Goal: Communication & Community: Answer question/provide support

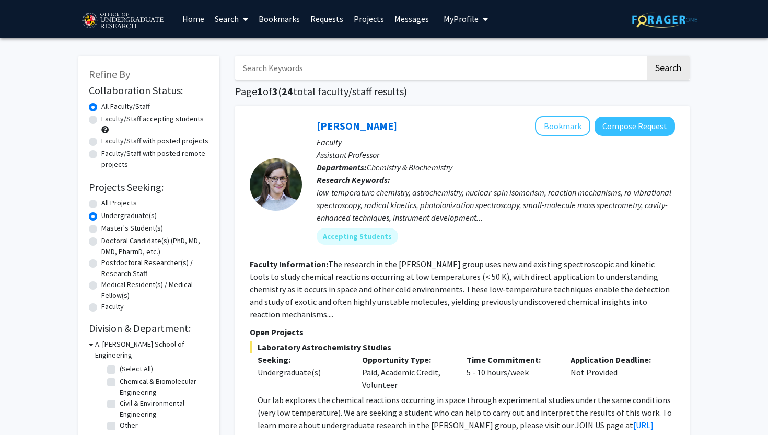
click at [316, 21] on link "Requests" at bounding box center [326, 19] width 43 height 37
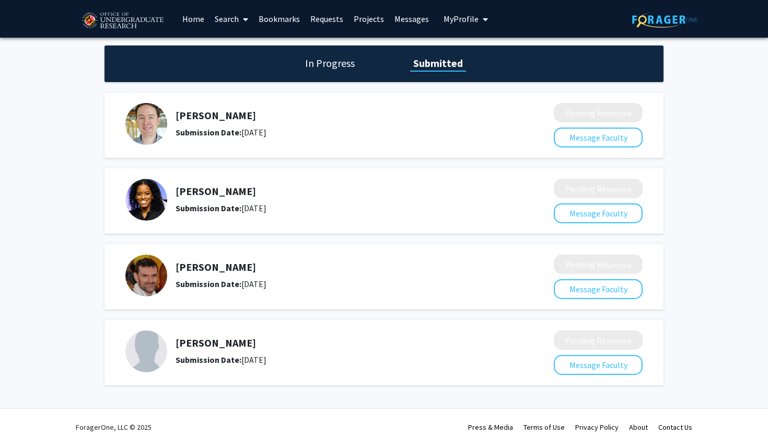
click at [413, 20] on link "Messages" at bounding box center [411, 19] width 45 height 37
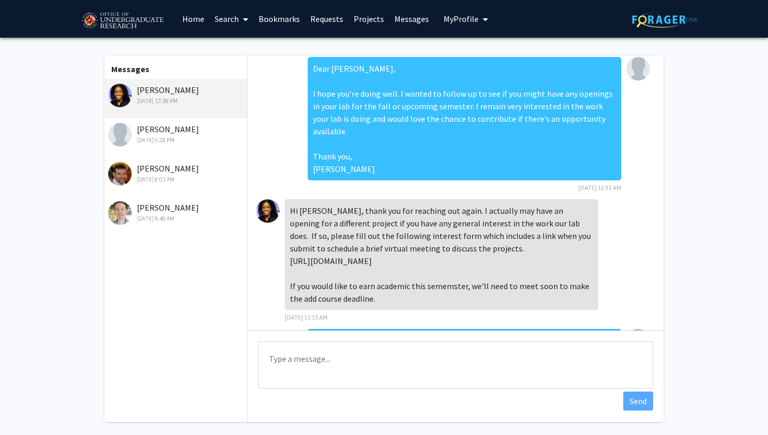
scroll to position [248, 0]
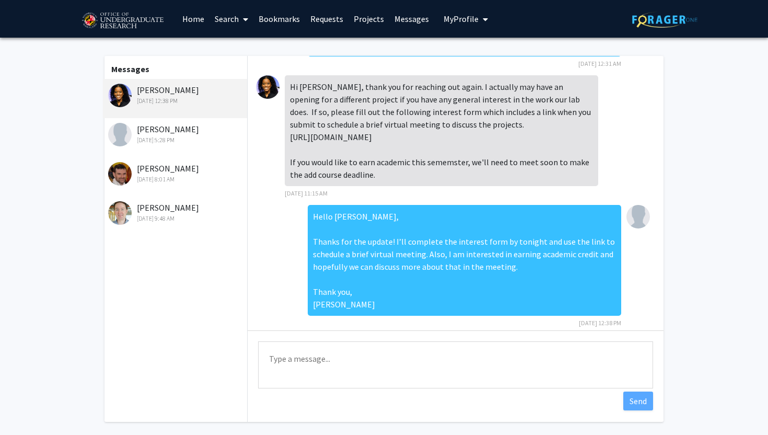
click at [309, 354] on textarea "Type a message" at bounding box center [455, 364] width 395 height 47
click at [187, 332] on div "Messages Jennifer Rae Myers Sep 3, 2025 12:38 PM Joseph Dien Aug 31, 2025 5:28 …" at bounding box center [175, 239] width 144 height 366
click at [285, 354] on textarea "Type a message" at bounding box center [455, 364] width 395 height 47
drag, startPoint x: 291, startPoint y: 122, endPoint x: 455, endPoint y: 132, distance: 164.4
click at [455, 132] on div "Hi [PERSON_NAME], thank you for reaching out again. I actually may have an open…" at bounding box center [442, 130] width 314 height 111
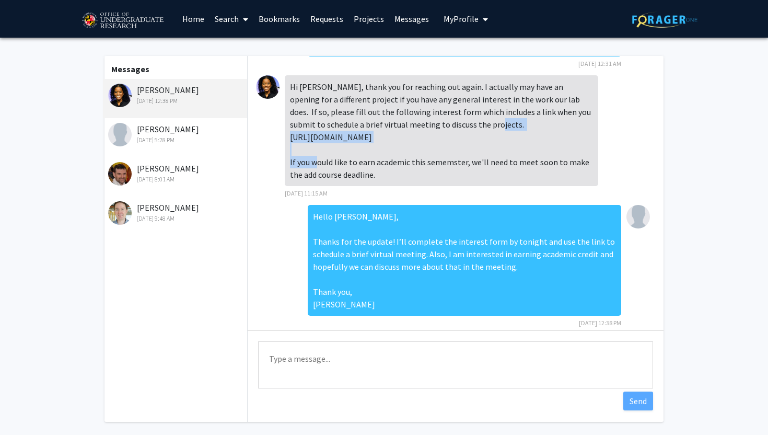
copy div "https://forms.gle/sAAbqmFEDrSLcNLz7"
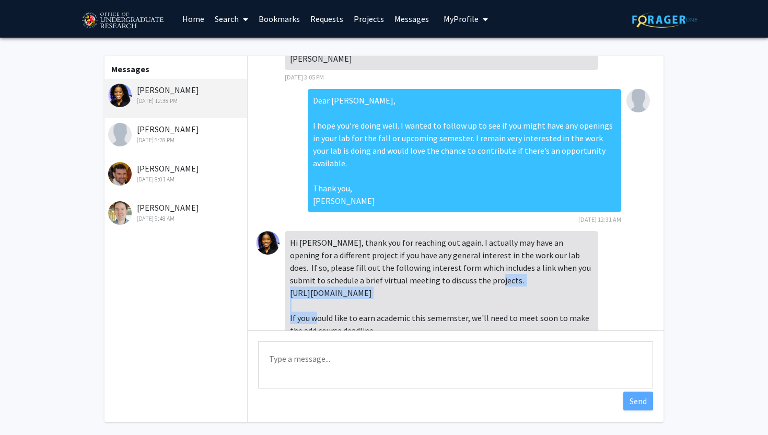
scroll to position [92, 0]
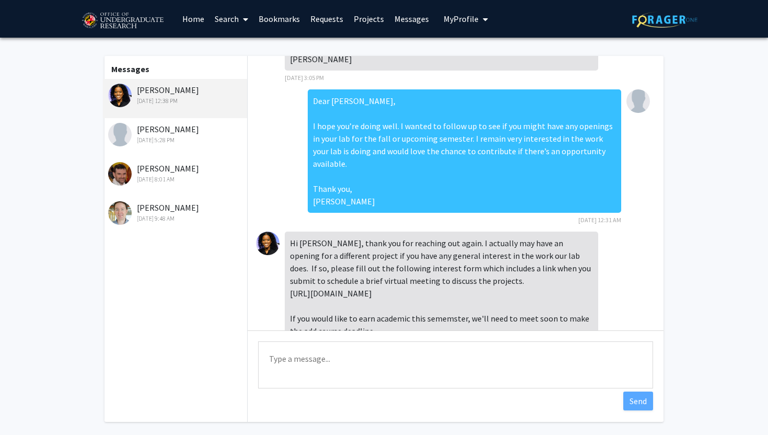
click at [436, 211] on div "Dear Dr. Myers, I hope you’re doing well. I wanted to follow up to see if you m…" at bounding box center [465, 157] width 314 height 136
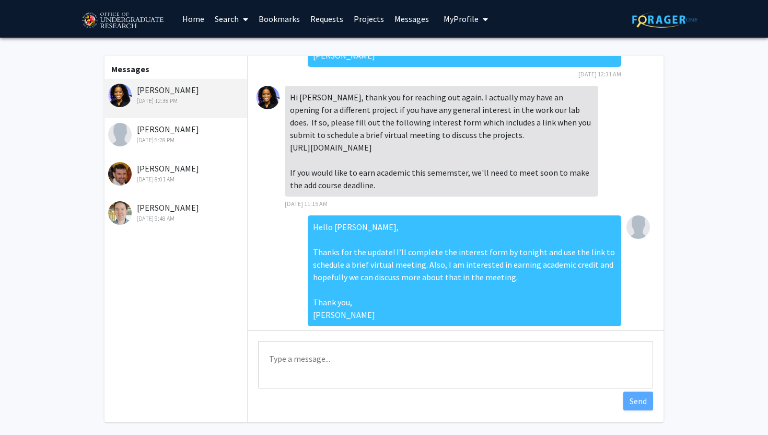
scroll to position [240, 0]
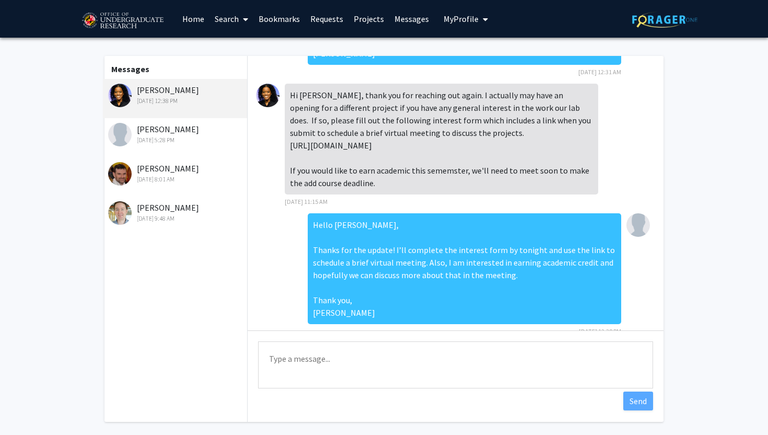
click at [302, 362] on textarea "Type a message" at bounding box center [455, 364] width 395 height 47
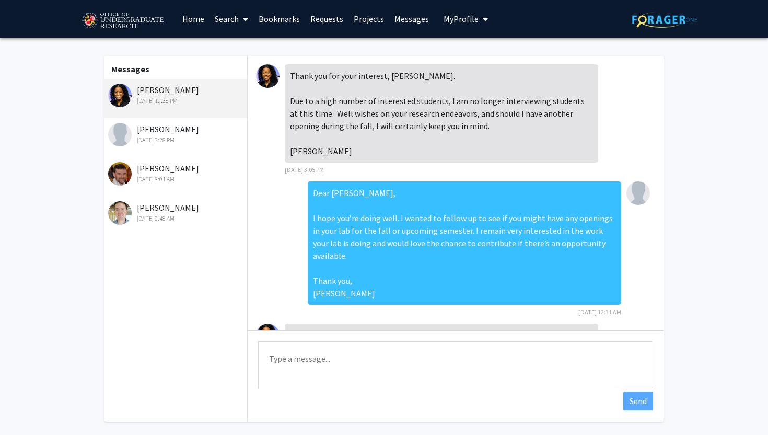
scroll to position [248, 0]
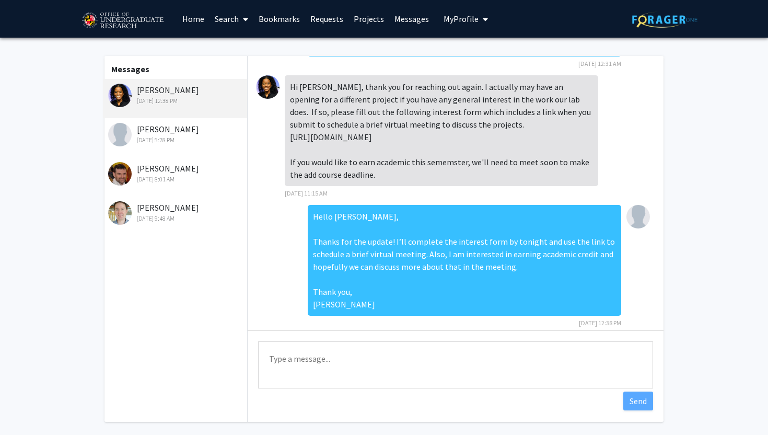
click at [386, 381] on textarea "Type a message" at bounding box center [455, 364] width 395 height 47
paste textarea "Hello [PERSON_NAME], I completed the interest form, but I didn’t see a link to …"
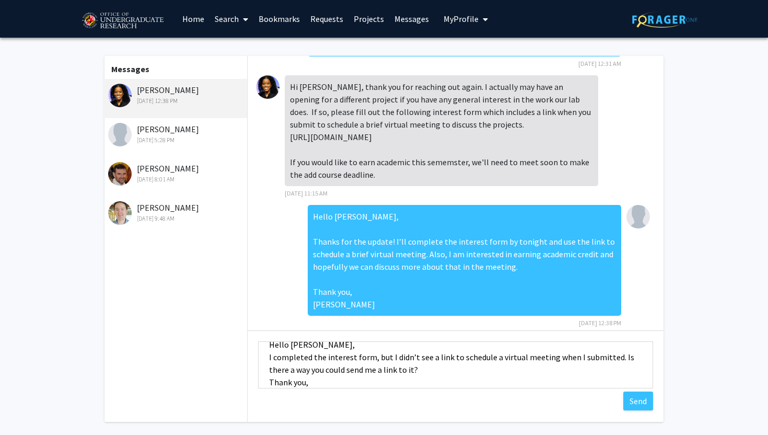
scroll to position [38, 0]
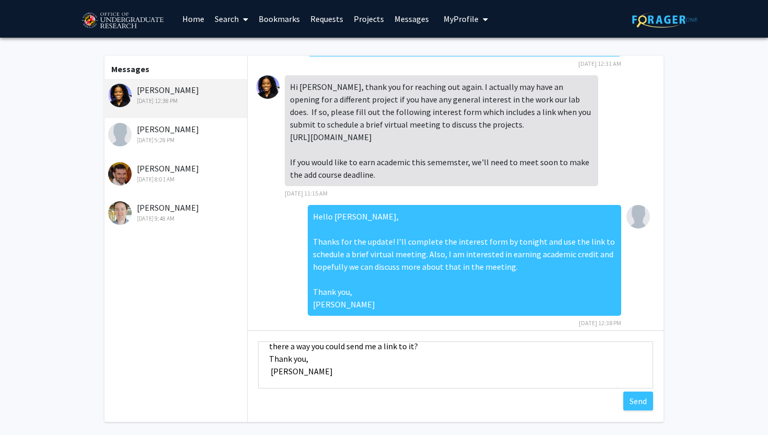
click at [271, 358] on textarea "Hello [PERSON_NAME], I completed the interest form, but I didn’t see a link to …" at bounding box center [455, 364] width 395 height 47
click at [267, 358] on textarea "Hello [PERSON_NAME], I completed the interest form, but I didn’t see a link to …" at bounding box center [455, 364] width 395 height 47
click at [270, 382] on textarea "Hello [PERSON_NAME], I completed the interest form, but I didn’t see a link to …" at bounding box center [455, 364] width 395 height 47
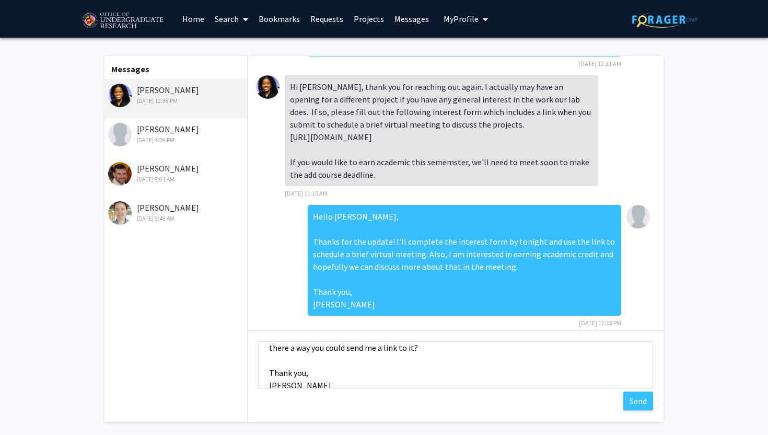
drag, startPoint x: 315, startPoint y: 383, endPoint x: 271, endPoint y: 374, distance: 45.2
click at [271, 374] on textarea "Hello [PERSON_NAME], I completed the interest form, but I didn’t see a link to …" at bounding box center [455, 364] width 395 height 47
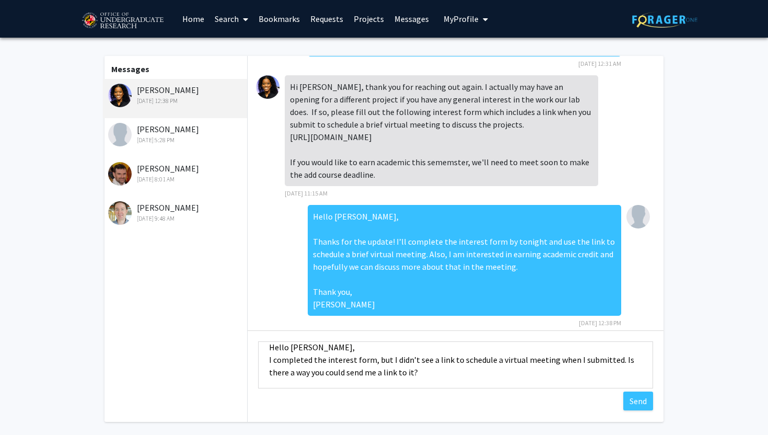
scroll to position [11, 0]
type textarea "Hello [PERSON_NAME], I completed the interest form, but I didn’t see a link to …"
click at [266, 253] on div "Hello [PERSON_NAME], Thanks for the update! I’ll complete the interest form by …" at bounding box center [455, 270] width 399 height 130
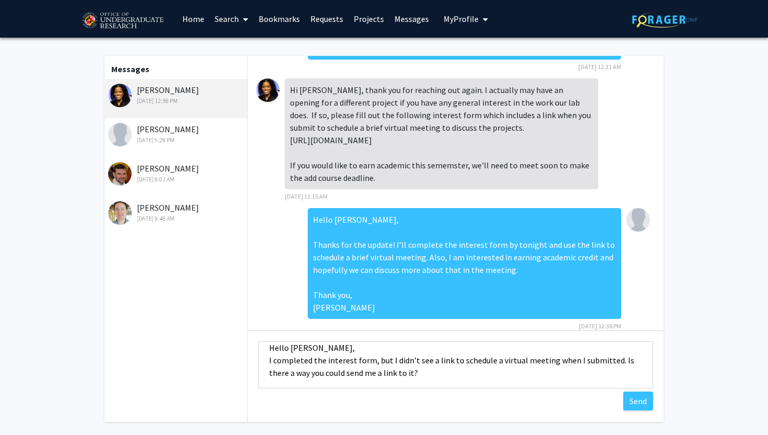
scroll to position [248, 0]
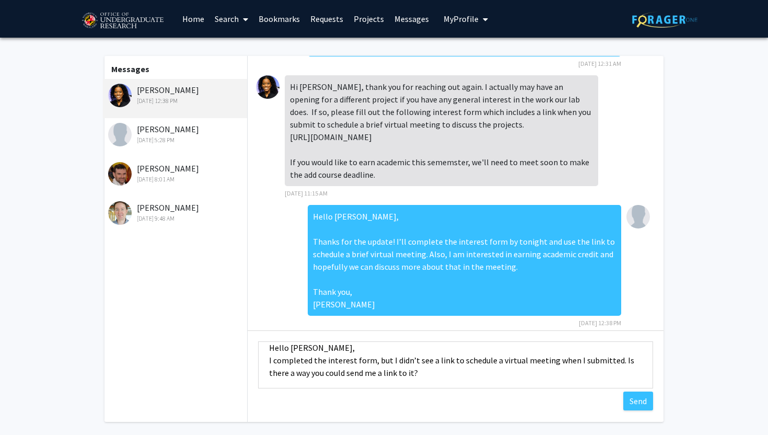
click at [439, 380] on textarea "Hello [PERSON_NAME], I completed the interest form, but I didn’t see a link to …" at bounding box center [455, 364] width 395 height 47
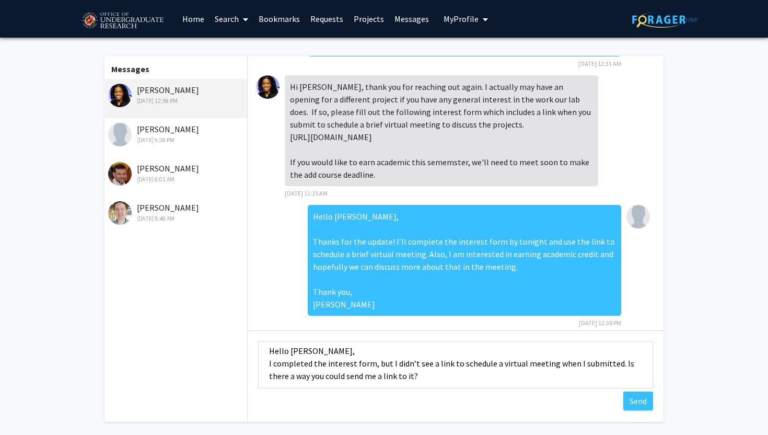
scroll to position [6, 0]
click at [729, 352] on fg-messaging "Messages [PERSON_NAME] [DATE] 12:38 PM [PERSON_NAME] [DATE] 5:28 PM [PERSON_NAM…" at bounding box center [384, 242] width 768 height 408
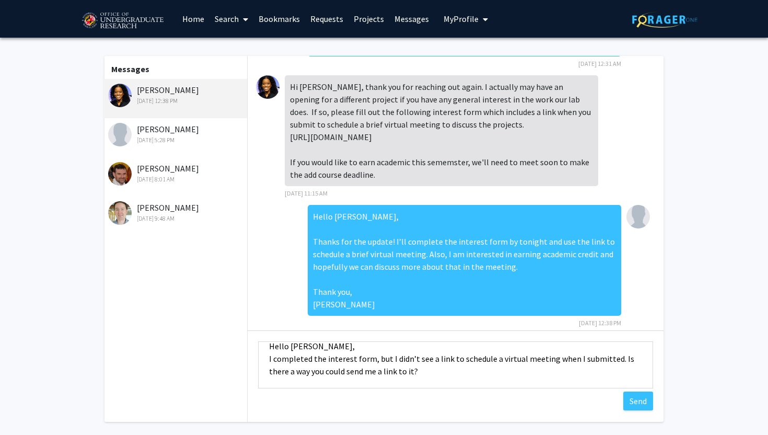
click at [41, 105] on fg-messaging "Messages [PERSON_NAME] [DATE] 12:38 PM [PERSON_NAME] [DATE] 5:28 PM [PERSON_NAM…" at bounding box center [384, 242] width 768 height 408
click at [17, 111] on fg-messaging "Messages [PERSON_NAME] [DATE] 12:38 PM [PERSON_NAME] [DATE] 5:28 PM [PERSON_NAM…" at bounding box center [384, 242] width 768 height 408
click at [175, 128] on div "[PERSON_NAME] [DATE] 5:28 PM" at bounding box center [176, 134] width 136 height 22
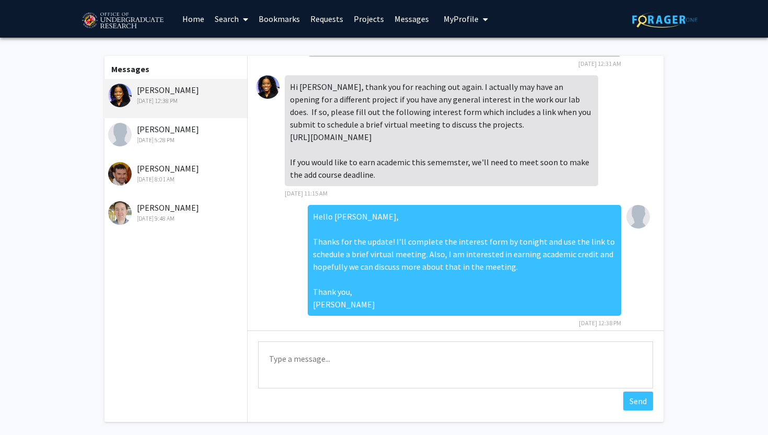
scroll to position [0, 0]
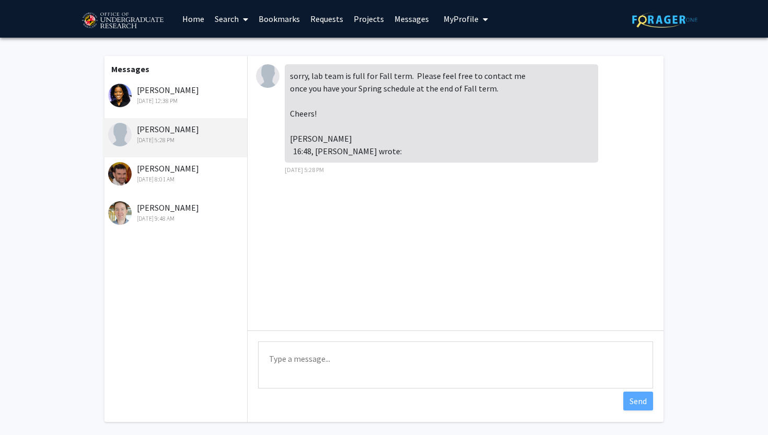
click at [178, 210] on div "[PERSON_NAME] [DATE] 9:48 AM" at bounding box center [176, 212] width 136 height 22
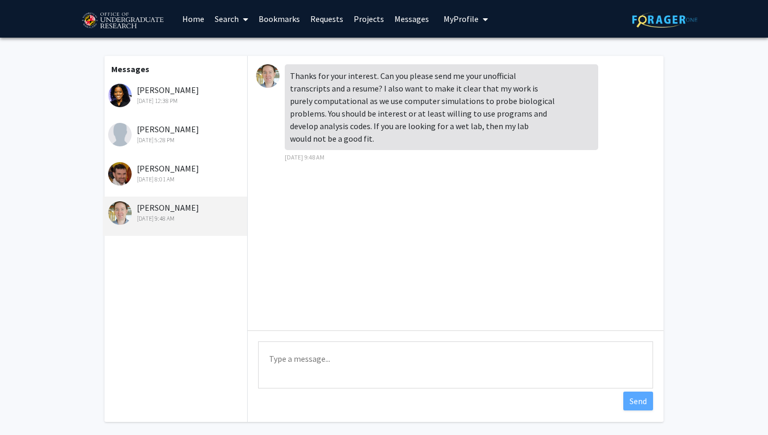
click at [146, 107] on div "[PERSON_NAME] [DATE] 12:38 PM" at bounding box center [175, 98] width 144 height 39
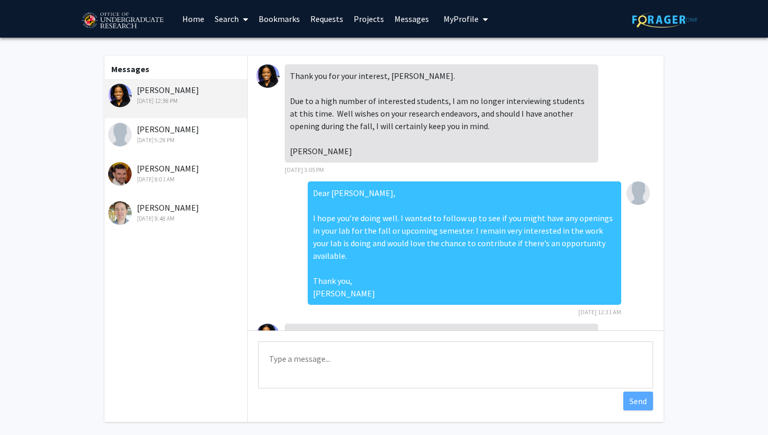
scroll to position [248, 0]
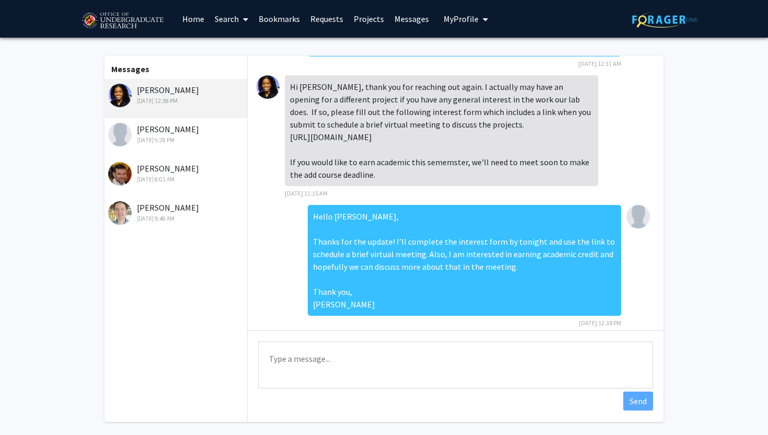
click at [391, 364] on textarea "Type a message" at bounding box center [455, 364] width 395 height 47
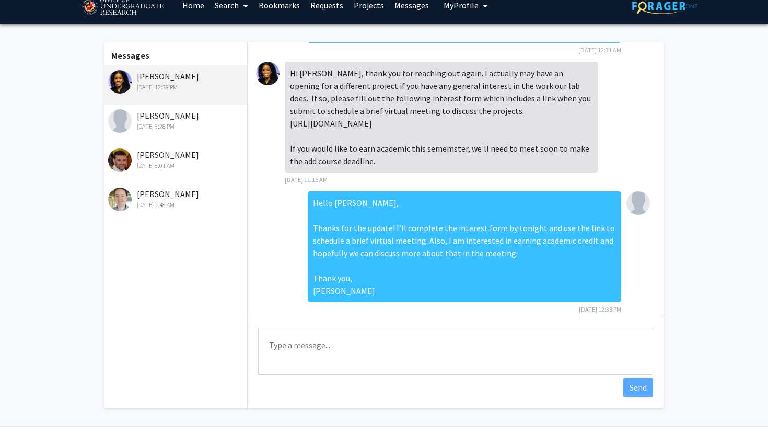
paste textarea "Hello [PERSON_NAME], I completed the interest form, but I didn’t see a link to …"
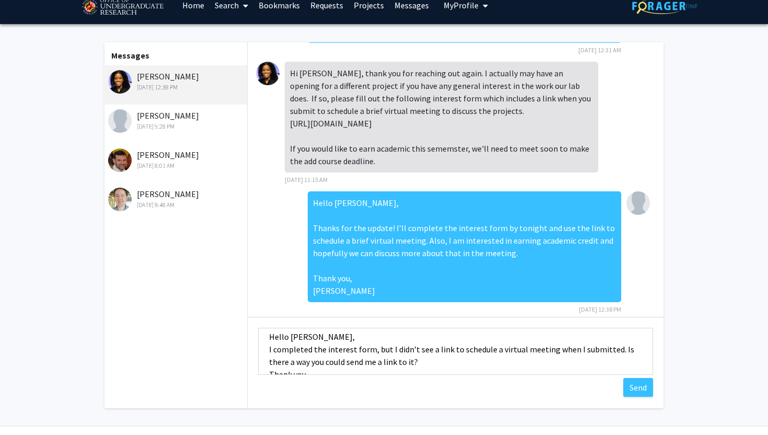
scroll to position [24, 0]
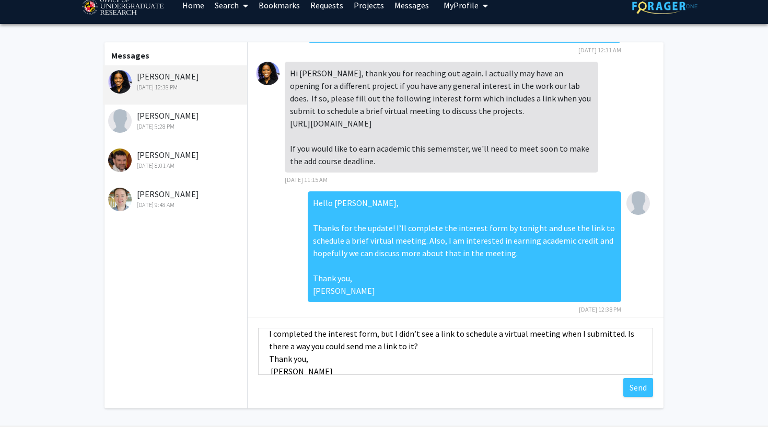
click at [269, 357] on textarea "Hello [PERSON_NAME], I completed the interest form, but I didn’t see a link to …" at bounding box center [455, 351] width 395 height 47
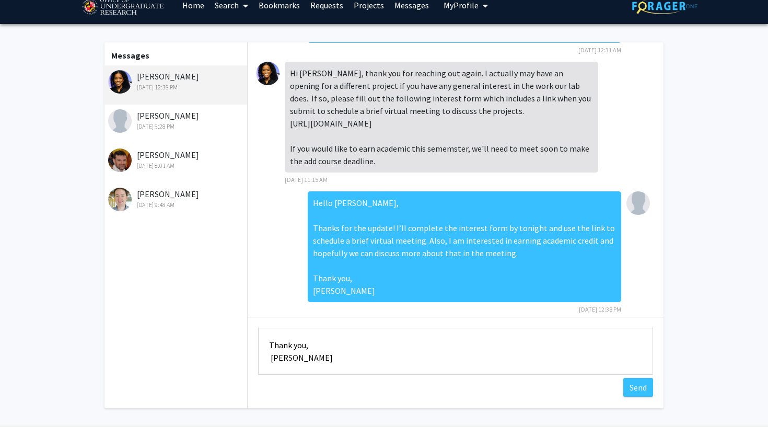
click at [271, 355] on textarea "Hello [PERSON_NAME], I completed the interest form, but I didn’t see a link to …" at bounding box center [455, 351] width 395 height 47
drag, startPoint x: 321, startPoint y: 360, endPoint x: 263, endPoint y: 350, distance: 58.8
click at [263, 350] on textarea "Hello [PERSON_NAME], I completed the interest form, but I didn’t see a link to …" at bounding box center [455, 351] width 395 height 47
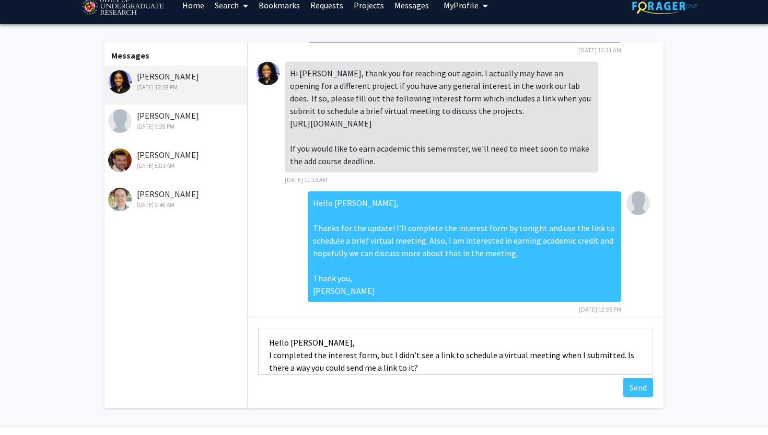
scroll to position [12, 0]
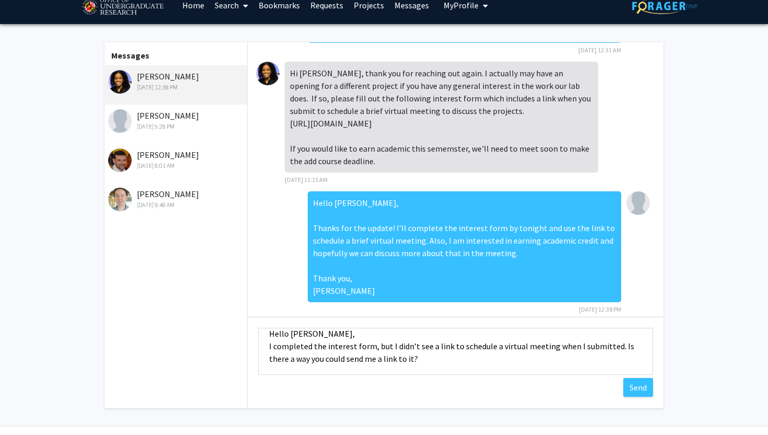
type textarea "Hello [PERSON_NAME], I completed the interest form, but I didn’t see a link to …"
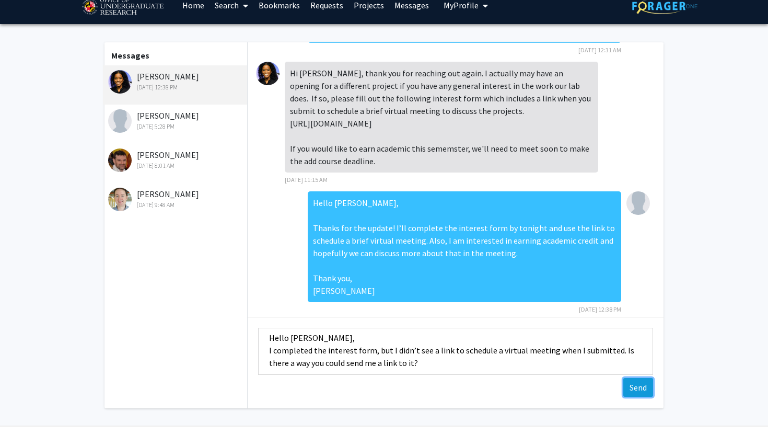
click at [634, 386] on button "Send" at bounding box center [639, 387] width 30 height 19
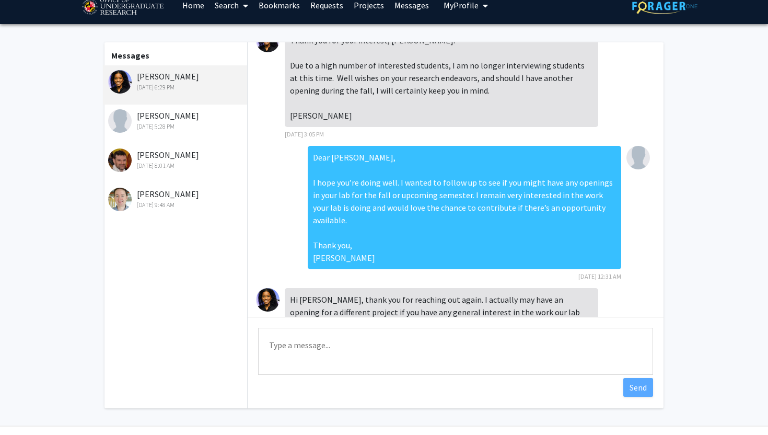
scroll to position [0, 0]
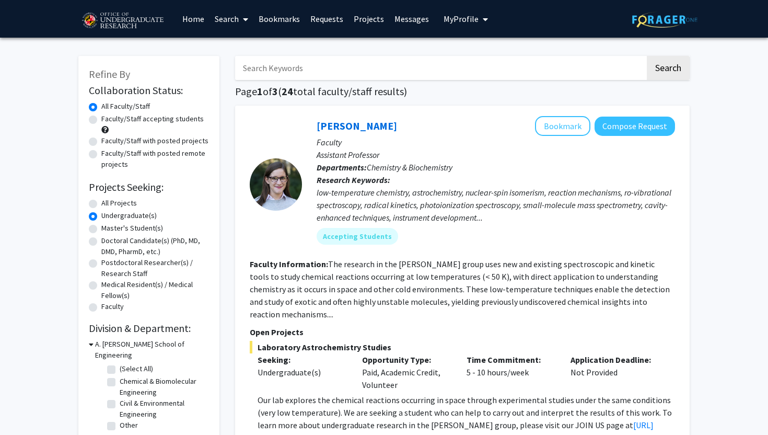
click at [408, 19] on link "Messages" at bounding box center [411, 19] width 45 height 37
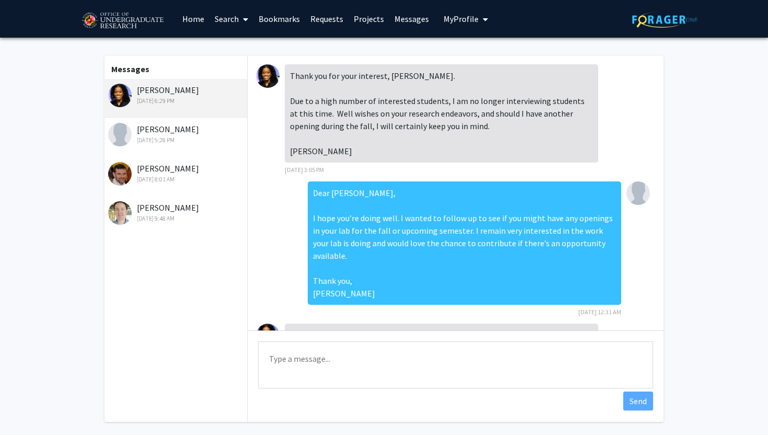
scroll to position [315, 0]
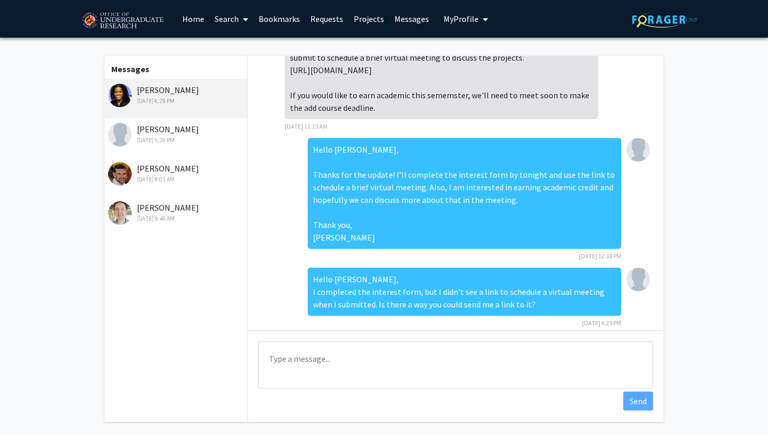
click at [365, 22] on link "Projects" at bounding box center [369, 19] width 41 height 37
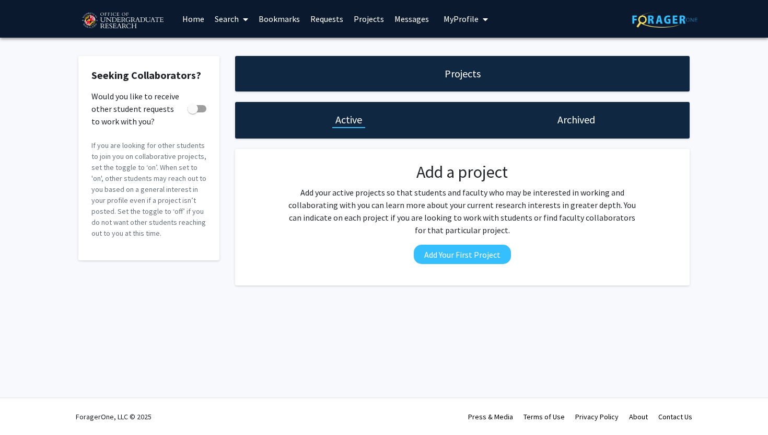
click at [299, 22] on link "Bookmarks" at bounding box center [280, 19] width 52 height 37
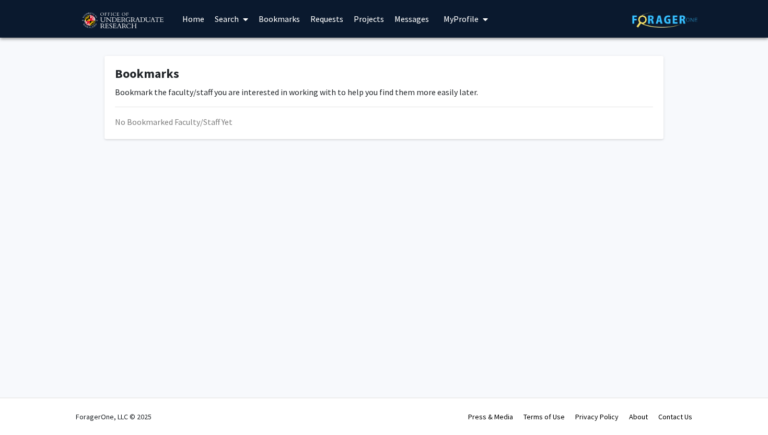
click at [272, 22] on link "Bookmarks" at bounding box center [280, 19] width 52 height 37
click at [206, 22] on link "Home" at bounding box center [193, 19] width 32 height 37
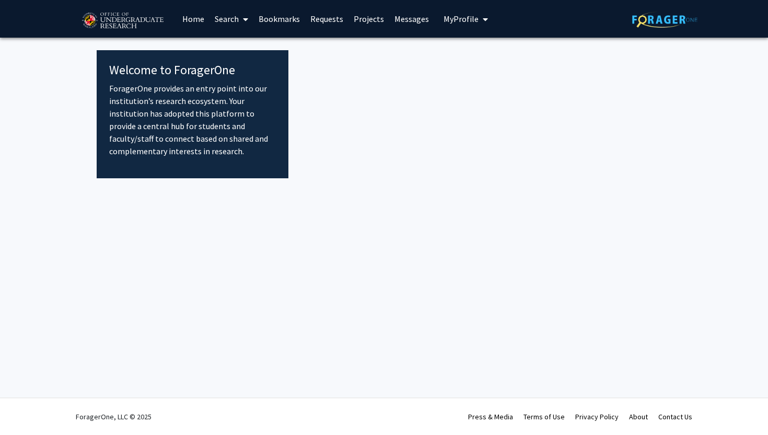
click at [197, 22] on link "Home" at bounding box center [193, 19] width 32 height 37
